Goal: Navigation & Orientation: Find specific page/section

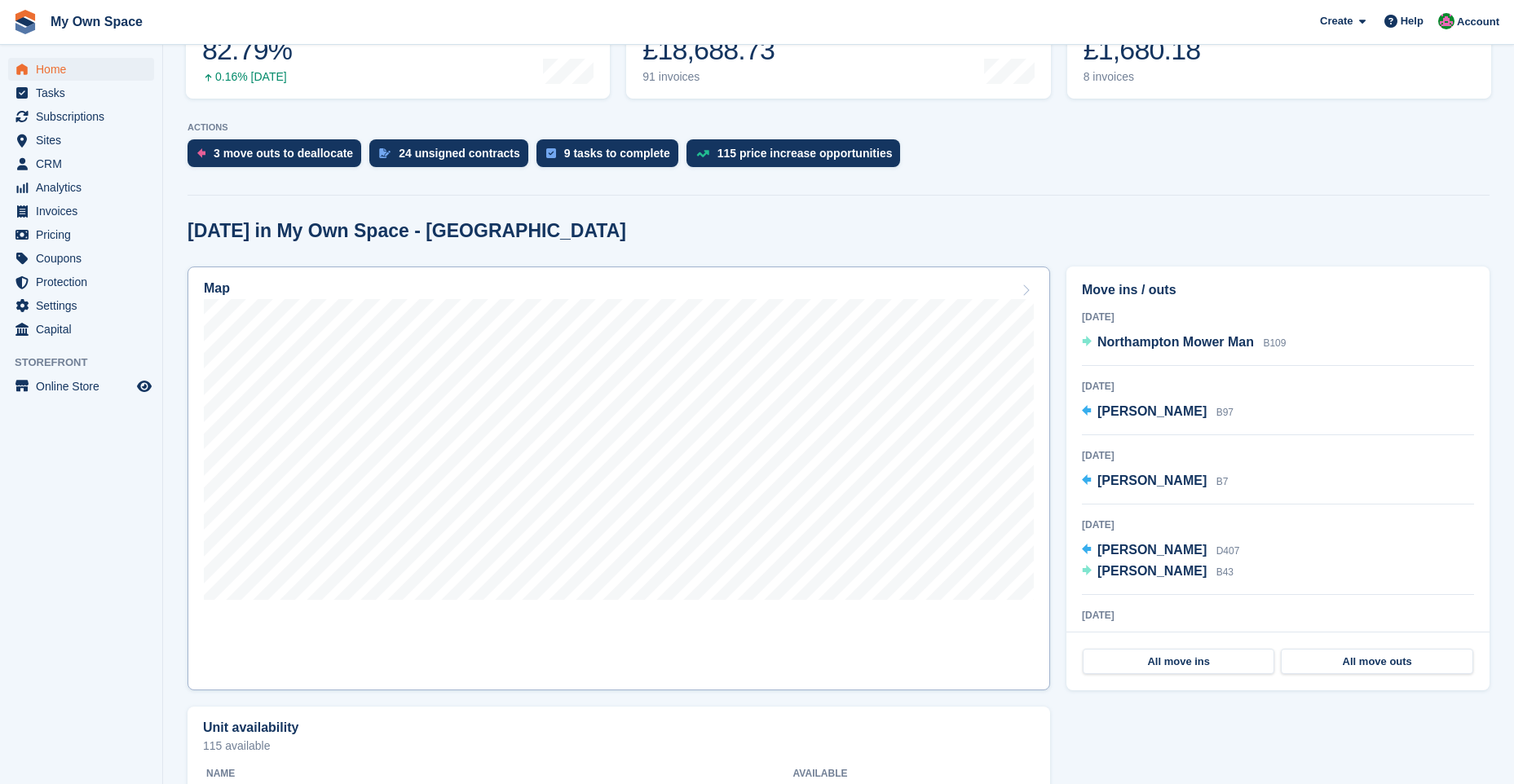
scroll to position [407, 0]
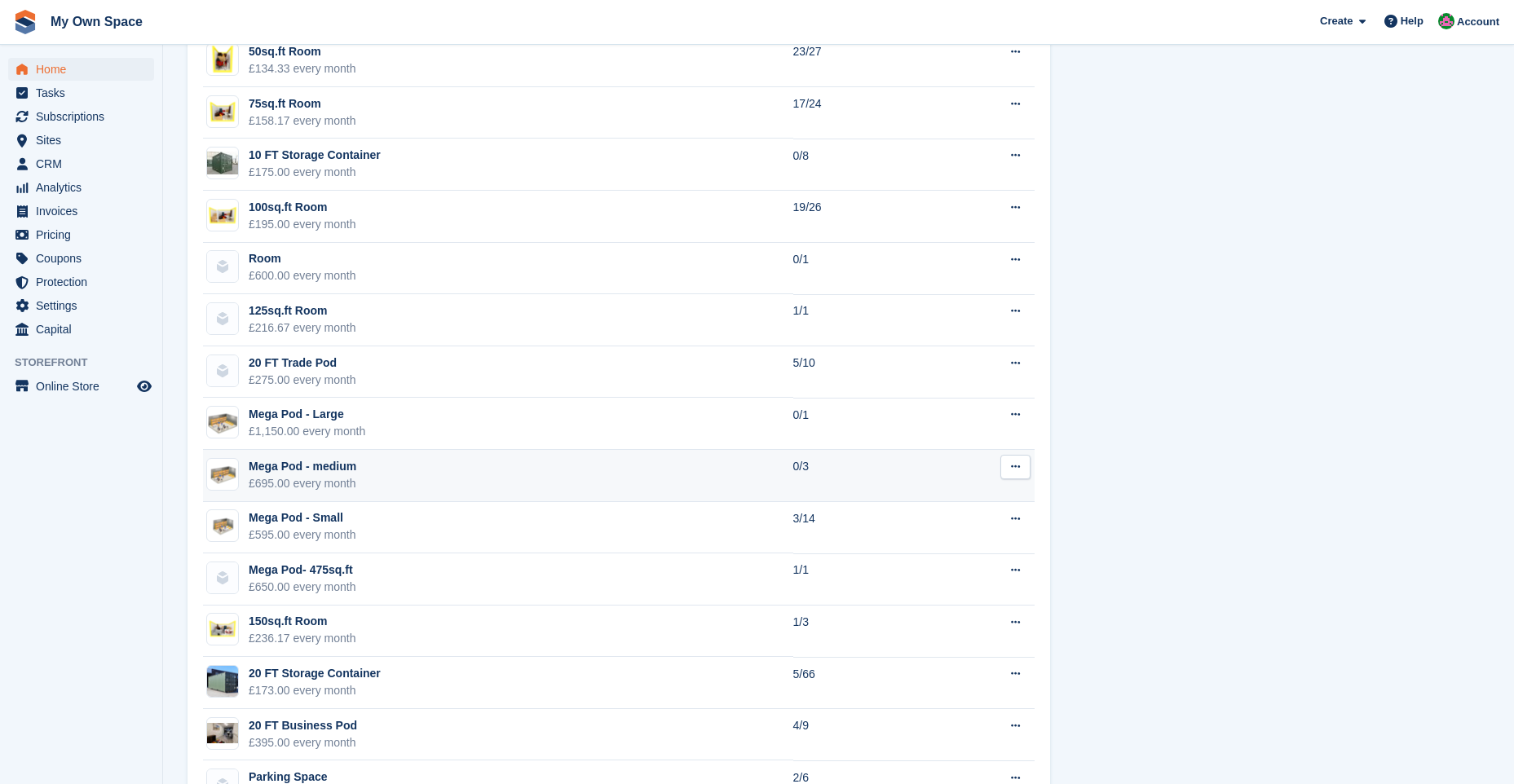
scroll to position [1303, 0]
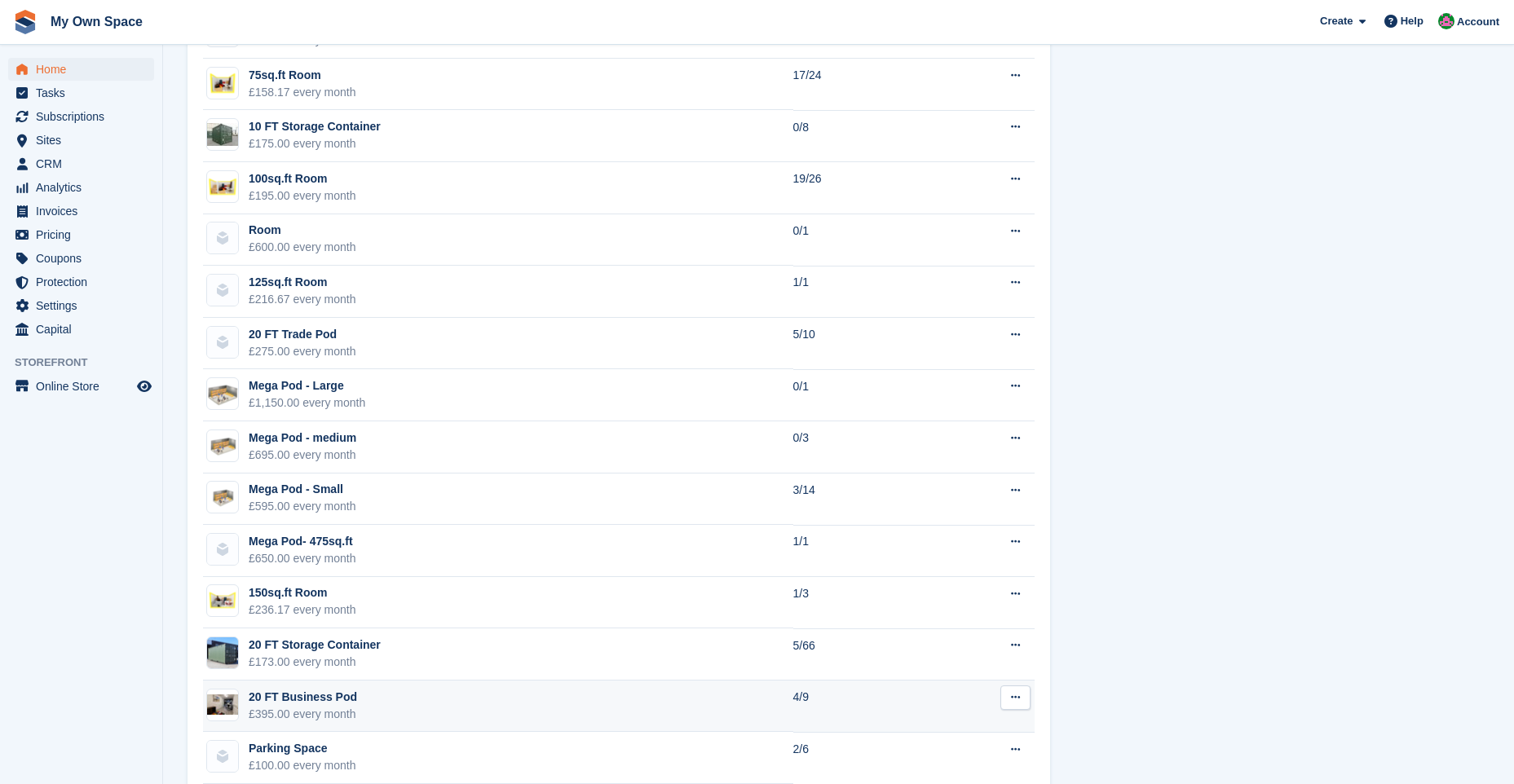
click at [369, 697] on td "20 FT Business Pod £395.00 every month" at bounding box center [498, 706] width 590 height 53
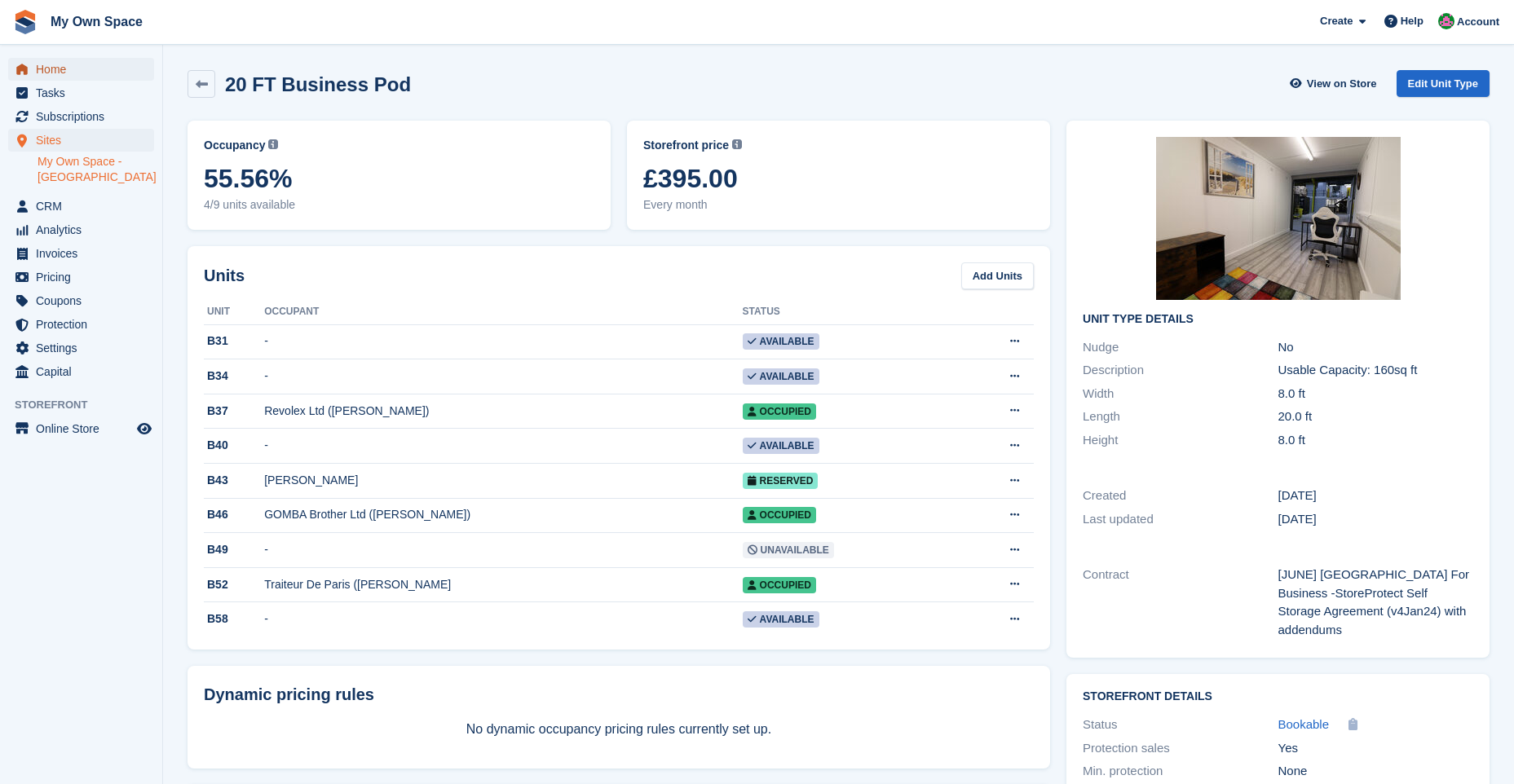
click at [65, 70] on span "Home" at bounding box center [84, 68] width 98 height 23
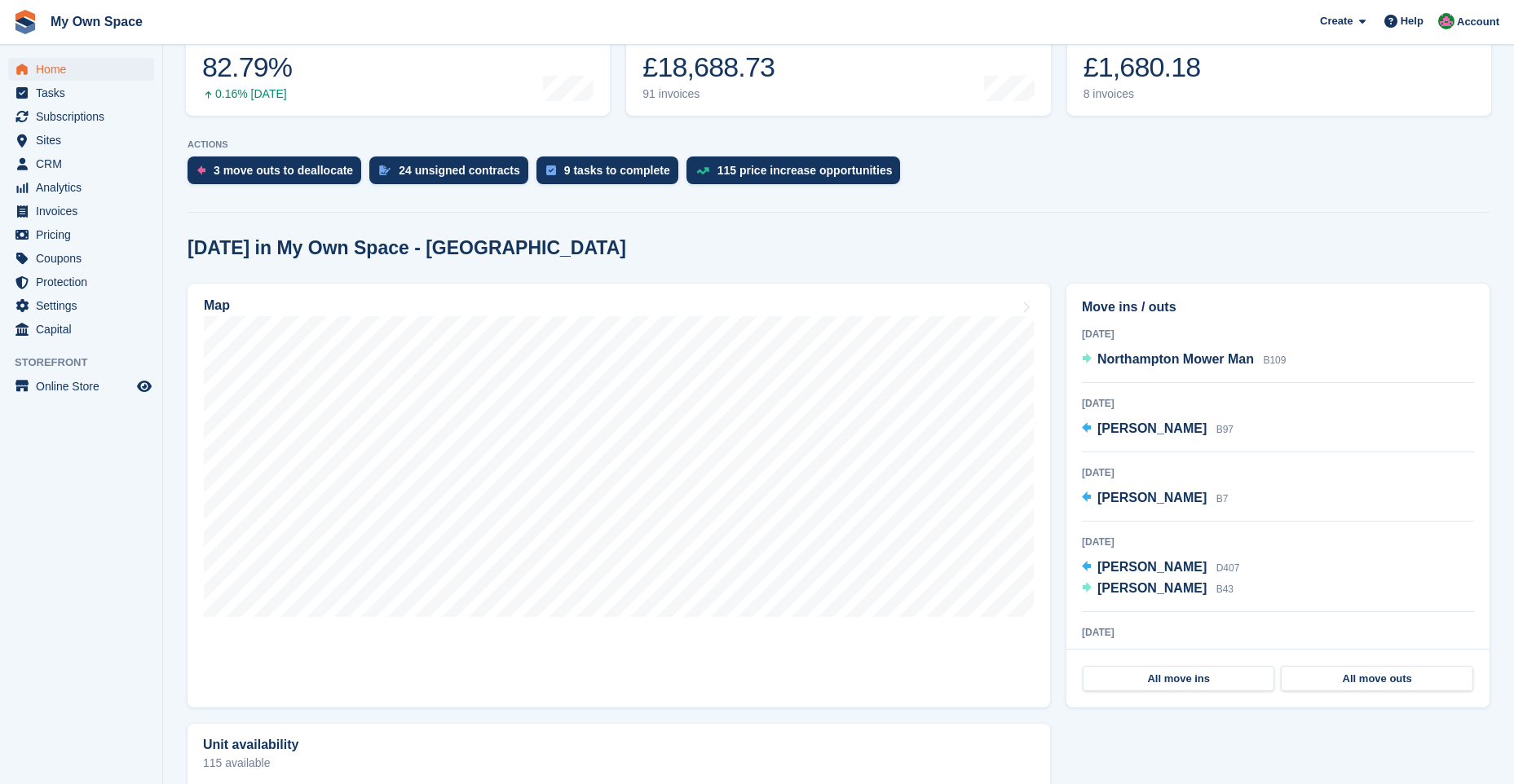
scroll to position [245, 0]
